Goal: Navigation & Orientation: Find specific page/section

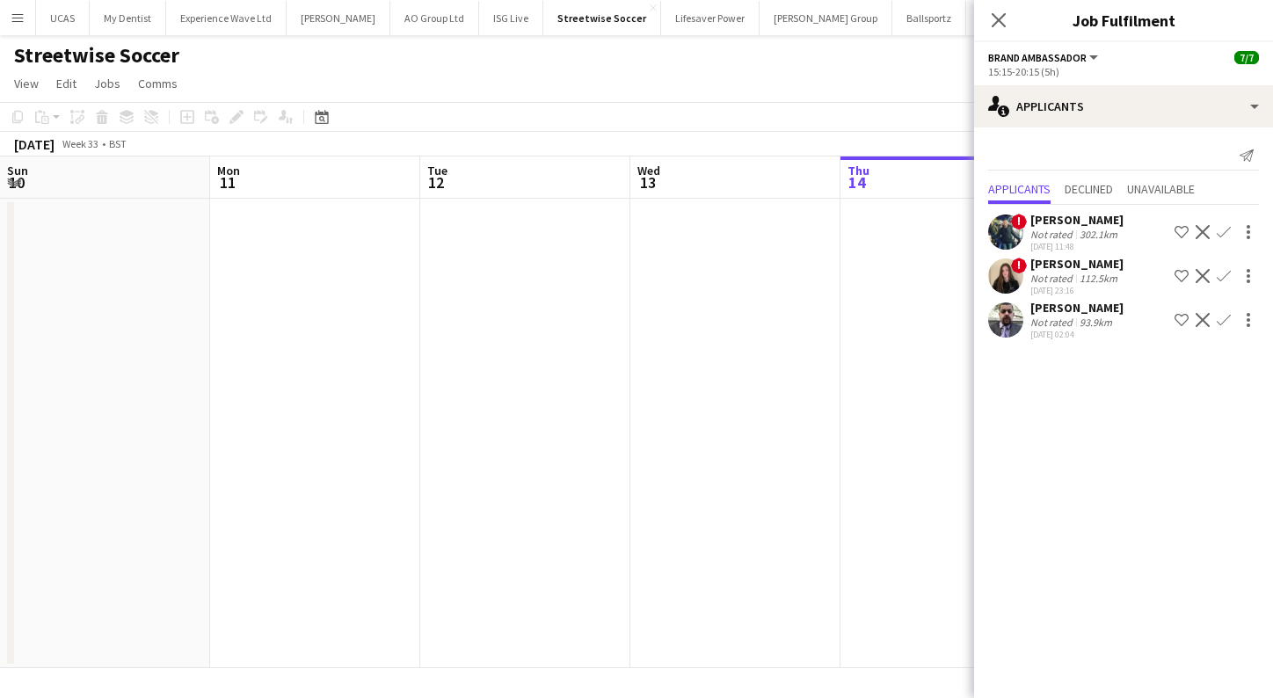
scroll to position [0, 604]
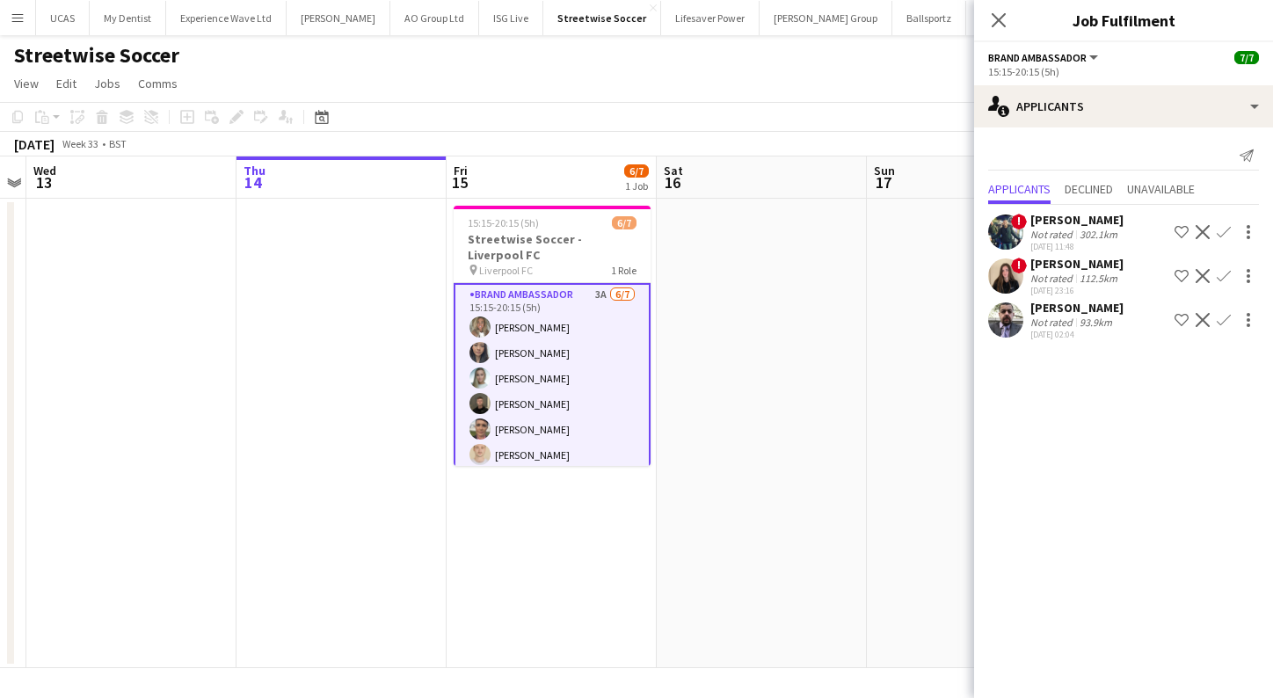
click at [1010, 15] on div "Close pop-in" at bounding box center [998, 20] width 49 height 40
click at [26, 11] on button "Menu" at bounding box center [17, 17] width 35 height 35
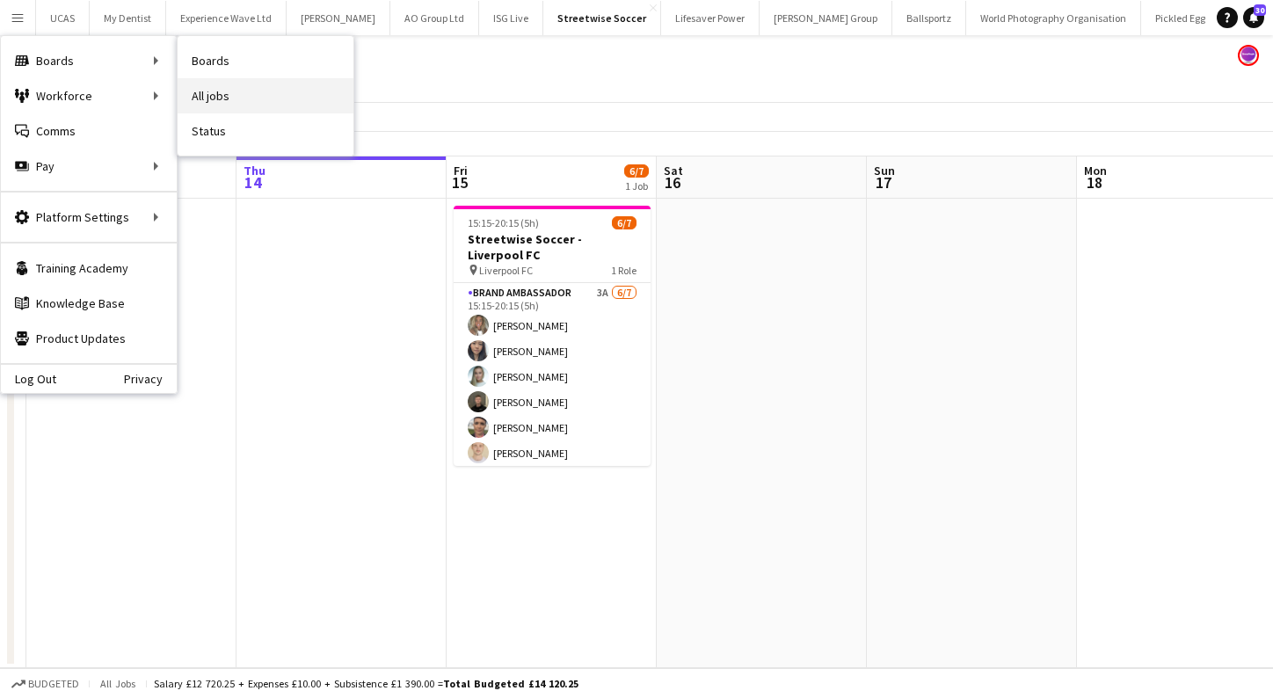
click at [276, 84] on link "All jobs" at bounding box center [266, 95] width 176 height 35
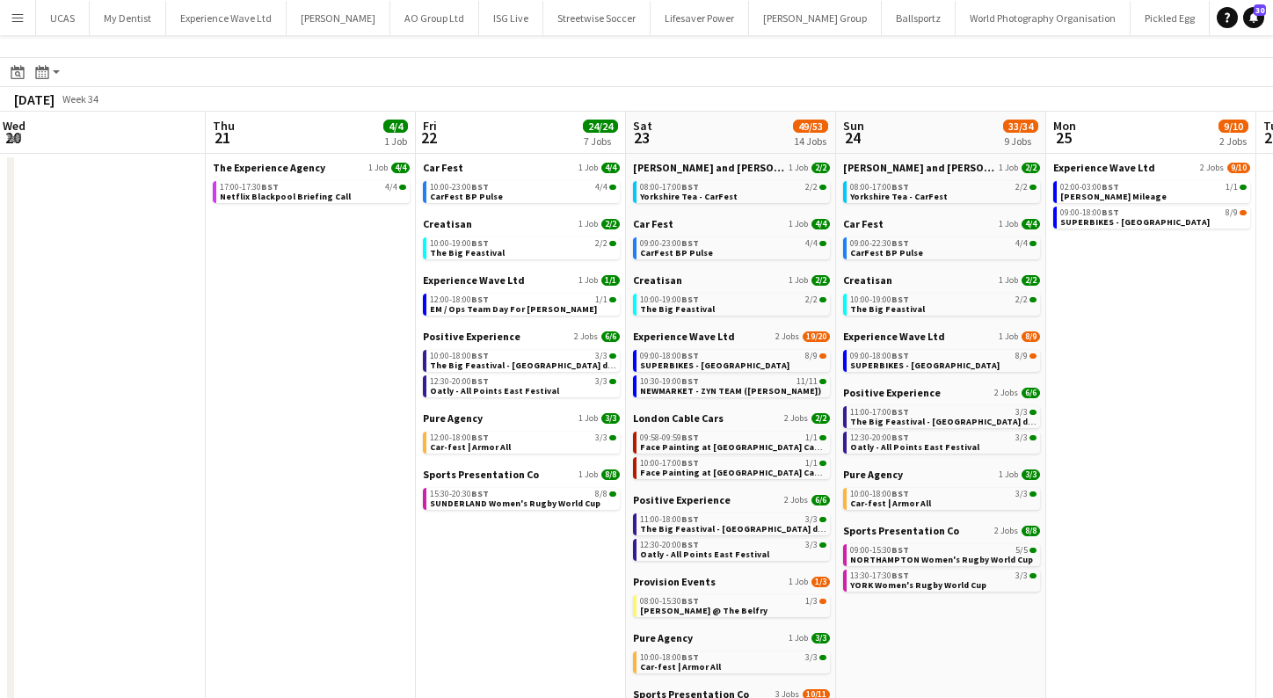
scroll to position [0, 620]
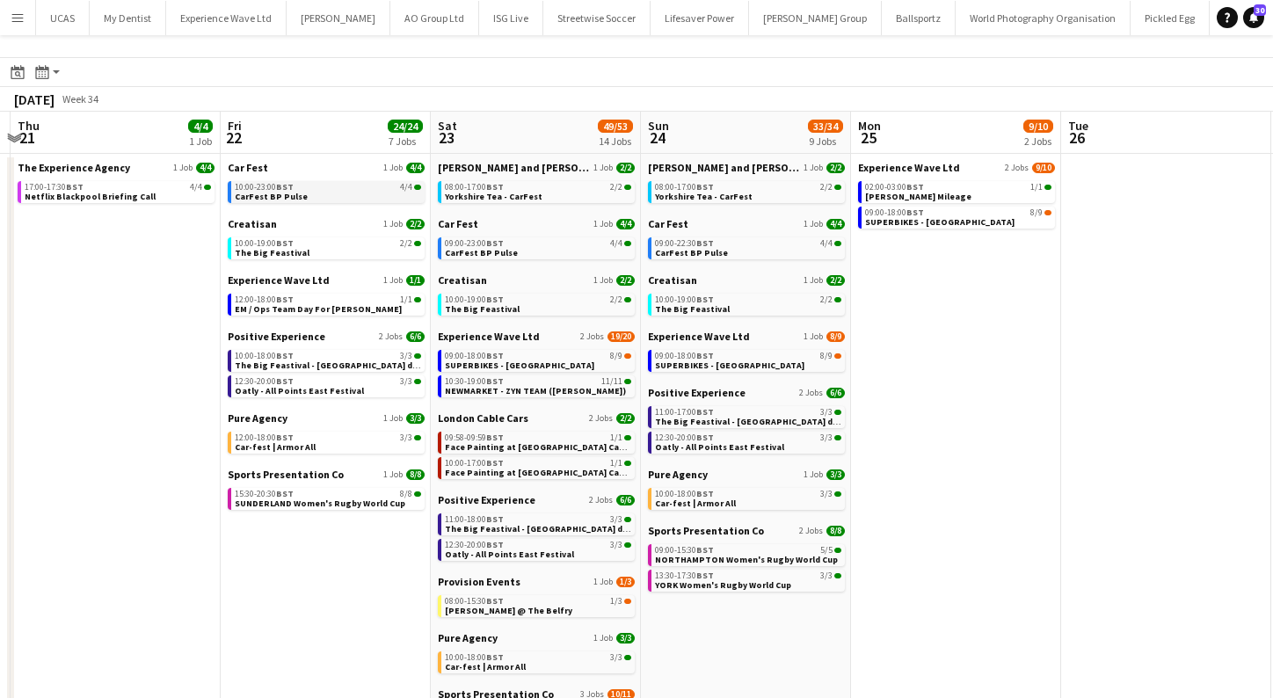
click at [299, 192] on link "10:00-23:00 BST 4/4 CarFest BP Pulse" at bounding box center [328, 191] width 186 height 20
click at [347, 447] on link "12:00-18:00 BST 3/3 Car-fest | Armor All" at bounding box center [328, 442] width 186 height 20
